Goal: Task Accomplishment & Management: Manage account settings

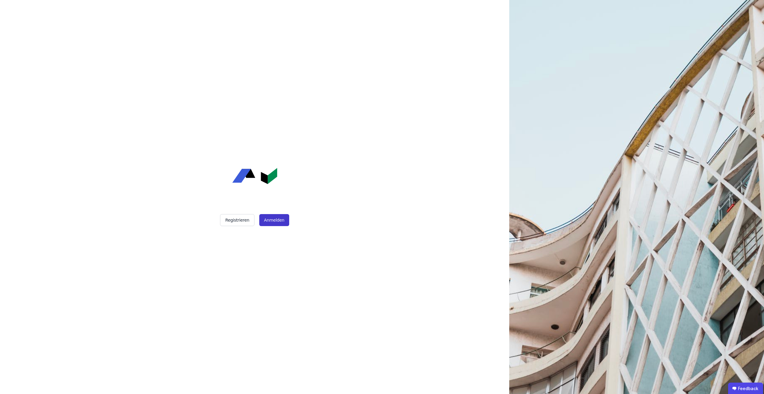
click at [266, 220] on button "Anmelden" at bounding box center [274, 220] width 30 height 12
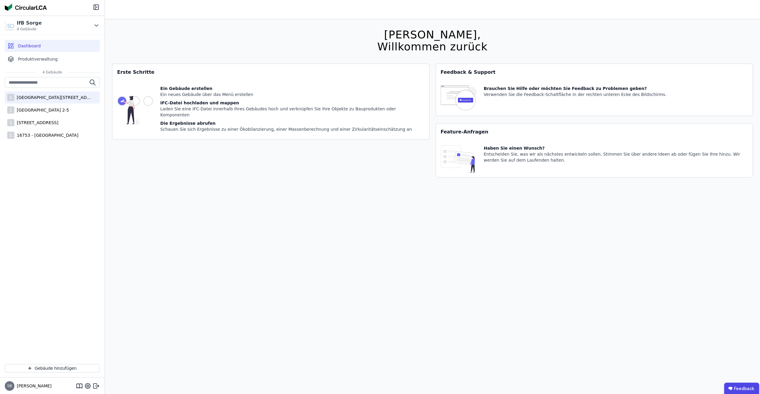
click at [53, 101] on div "1 [STREET_ADDRESS]" at bounding box center [52, 97] width 95 height 12
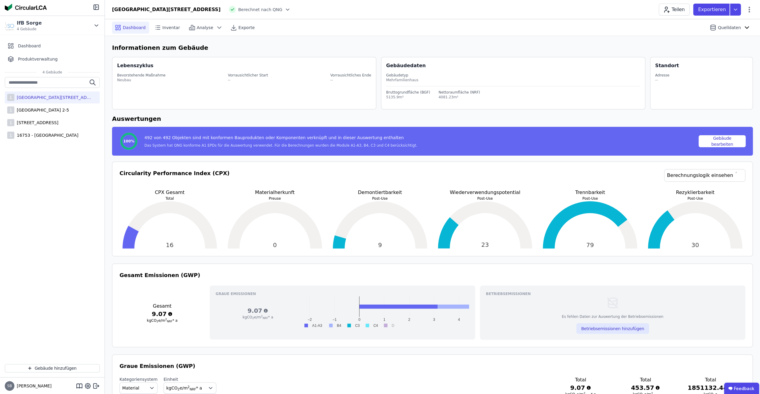
click at [285, 11] on icon at bounding box center [288, 10] width 6 height 6
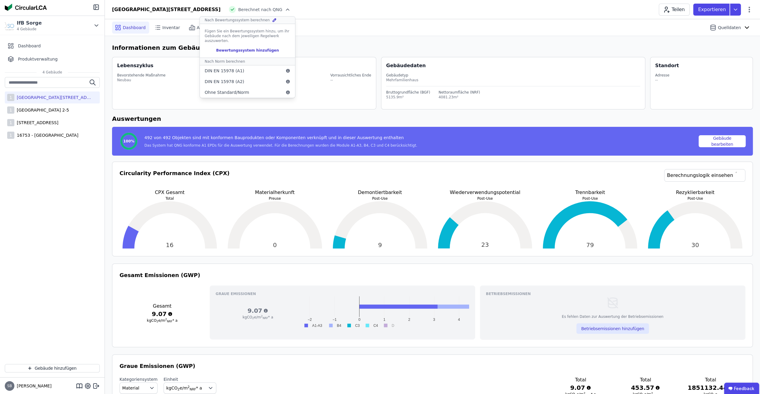
drag, startPoint x: 218, startPoint y: 8, endPoint x: 215, endPoint y: 10, distance: 3.8
click at [238, 8] on span "Berechnet nach QNG" at bounding box center [260, 10] width 44 height 6
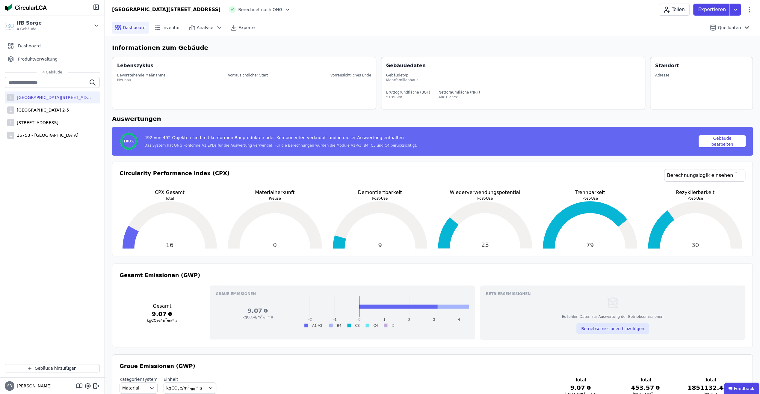
click at [238, 10] on span "Berechnet nach QNG" at bounding box center [260, 10] width 44 height 6
click at [229, 11] on div at bounding box center [232, 9] width 7 height 7
click at [735, 8] on icon at bounding box center [735, 10] width 11 height 12
click at [736, 10] on icon at bounding box center [735, 10] width 11 height 12
click at [749, 10] on icon at bounding box center [748, 10] width 1 height 6
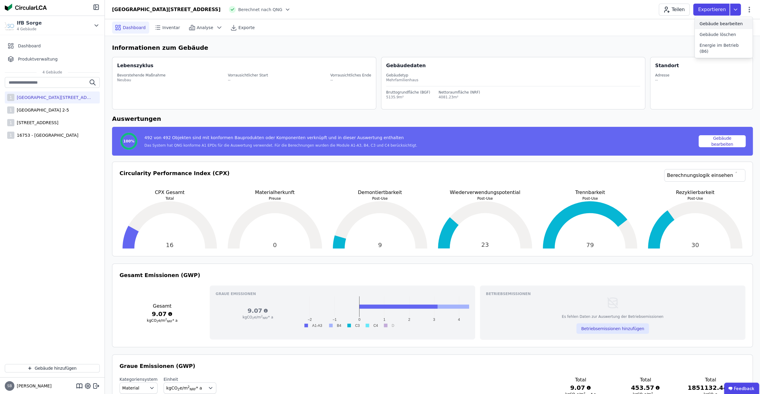
click at [740, 24] on div "Gebäude bearbeiten" at bounding box center [724, 23] width 58 height 11
select select "**********"
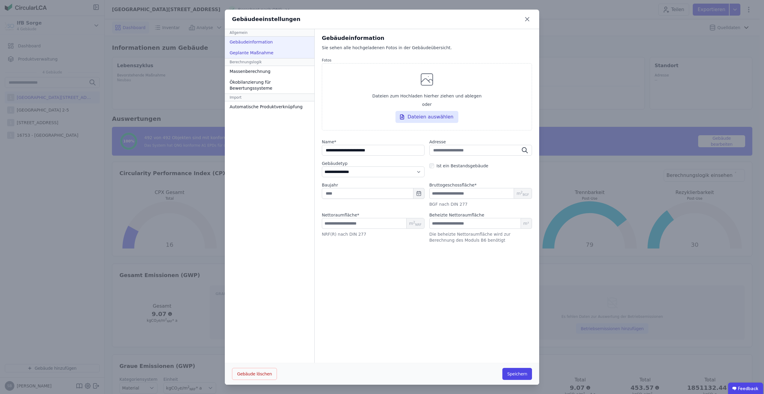
click at [285, 54] on div "Geplante Maßnahme" at bounding box center [270, 52] width 90 height 11
select select "*"
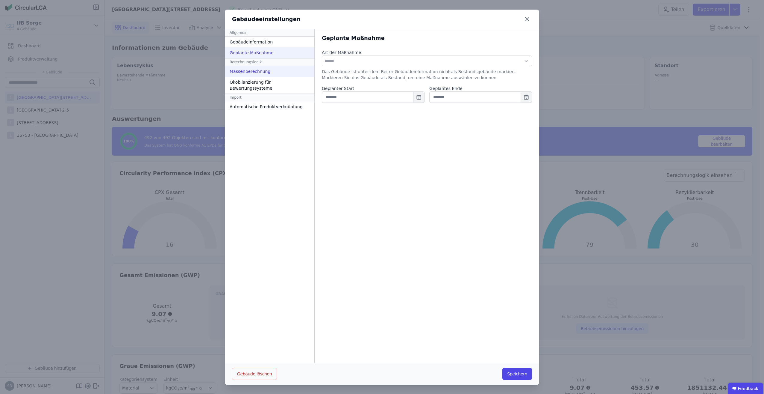
click at [278, 73] on div "Massenberechnung" at bounding box center [270, 71] width 90 height 11
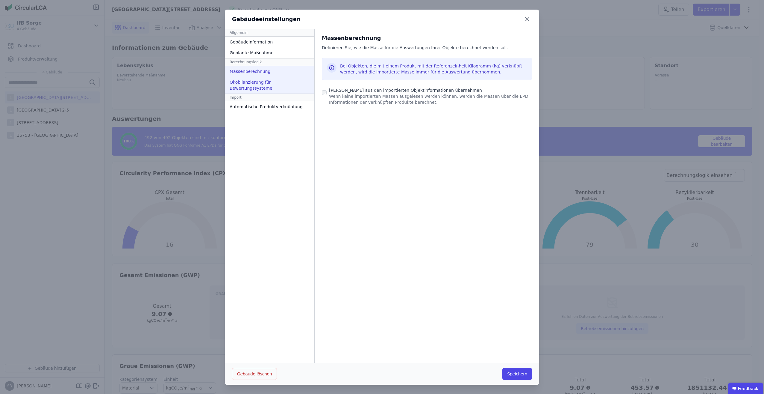
click at [279, 84] on div "Ökobilanzierung für Bewertungssysteme" at bounding box center [270, 85] width 90 height 17
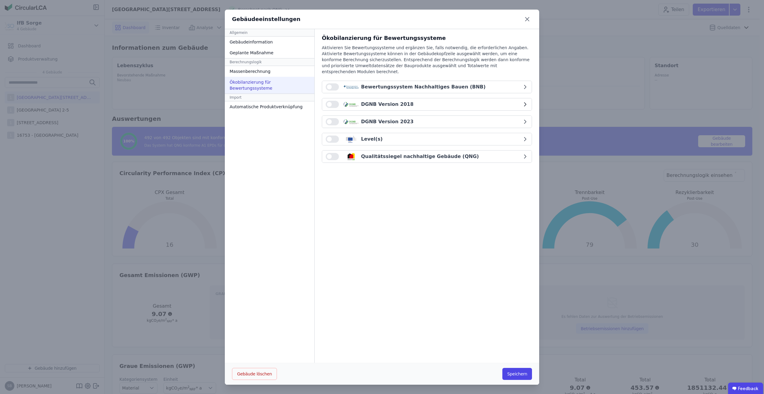
click at [331, 101] on button "button" at bounding box center [332, 104] width 13 height 7
click at [332, 118] on button "button" at bounding box center [332, 121] width 13 height 7
click at [331, 153] on button "button" at bounding box center [332, 156] width 13 height 7
